Goal: Navigation & Orientation: Find specific page/section

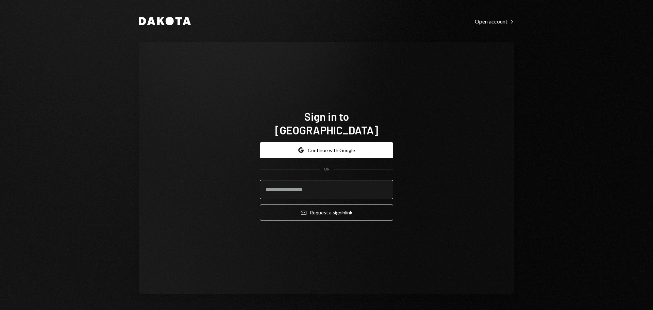
click at [313, 185] on input "email" at bounding box center [326, 189] width 133 height 19
type input "**********"
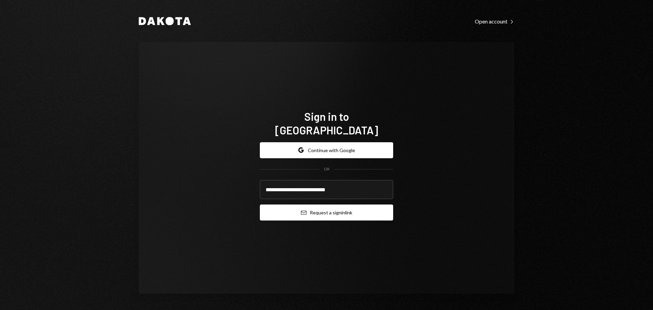
click at [312, 205] on button "Email Request a sign in link" at bounding box center [326, 212] width 133 height 16
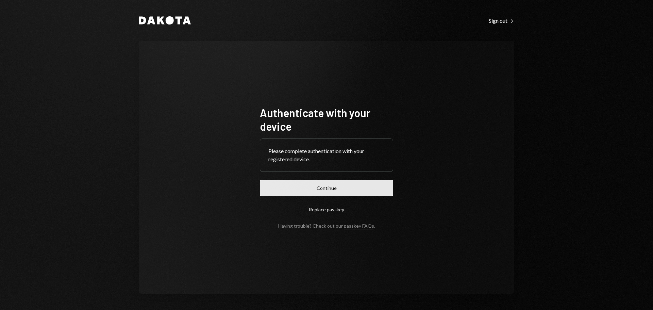
click at [309, 184] on button "Continue" at bounding box center [326, 188] width 133 height 16
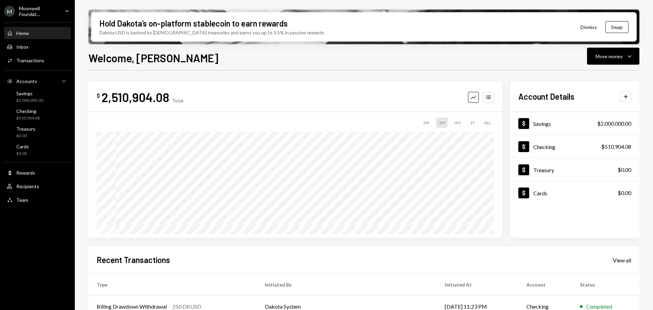
click at [64, 11] on icon "Caret Down" at bounding box center [66, 10] width 7 height 7
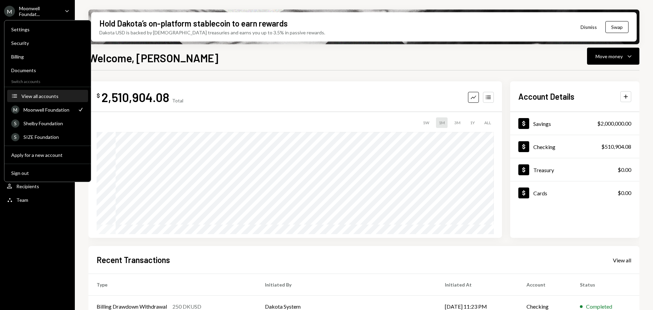
click at [33, 98] on div "View all accounts" at bounding box center [52, 96] width 63 height 6
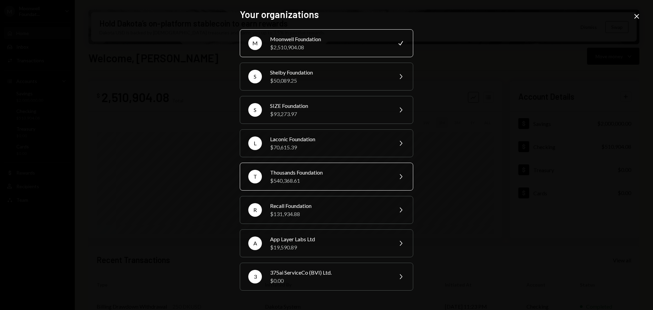
click at [268, 173] on div "T Thousands Foundation $540,368.61 Chevron Right" at bounding box center [326, 177] width 173 height 28
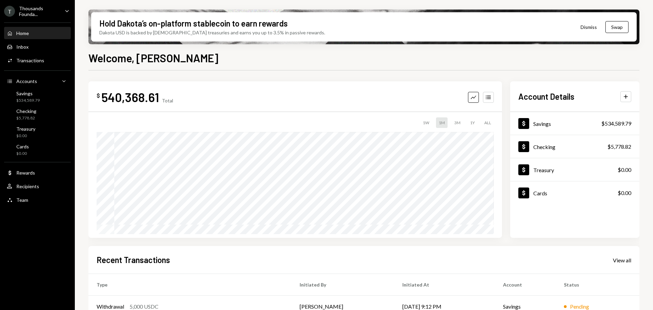
click at [557, 55] on div "Welcome, [PERSON_NAME]" at bounding box center [363, 57] width 551 height 15
